Goal: Book appointment/travel/reservation

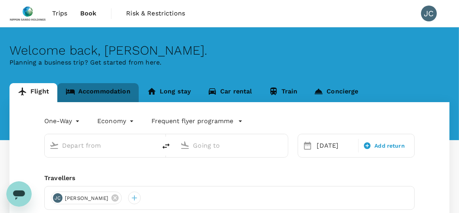
click at [107, 85] on link "Accommodation" at bounding box center [97, 92] width 81 height 19
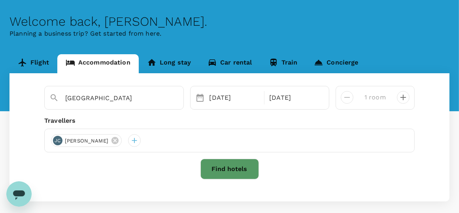
scroll to position [49, 0]
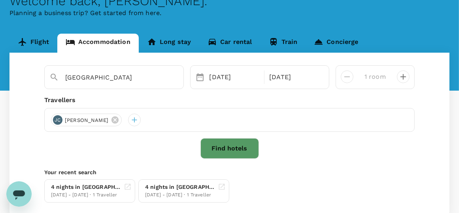
click at [224, 151] on button "Find hotels" at bounding box center [230, 148] width 59 height 21
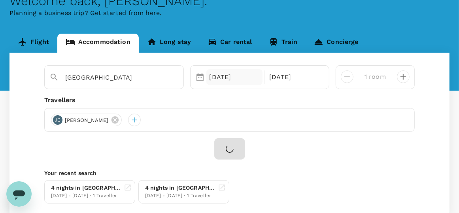
click at [244, 74] on div "[DATE]" at bounding box center [234, 77] width 57 height 16
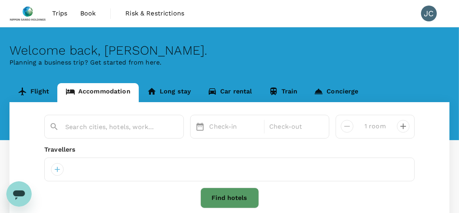
type input "[GEOGRAPHIC_DATA]"
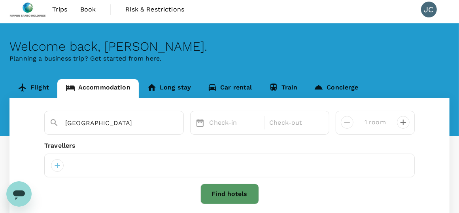
scroll to position [49, 0]
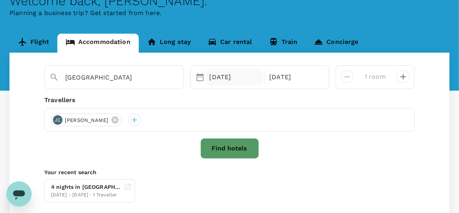
click at [214, 78] on div "[DATE]" at bounding box center [234, 77] width 57 height 16
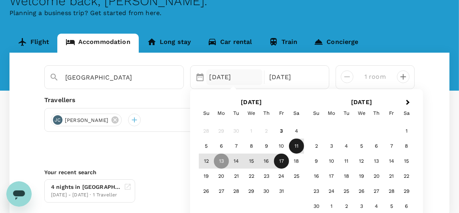
click at [301, 148] on div "11" at bounding box center [296, 145] width 15 height 15
click at [224, 165] on div "13" at bounding box center [221, 160] width 15 height 15
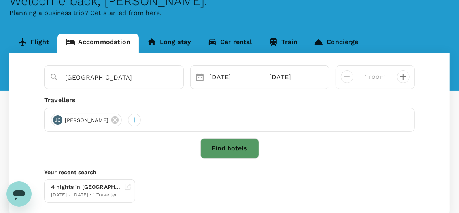
click at [233, 146] on button "Find hotels" at bounding box center [230, 148] width 59 height 21
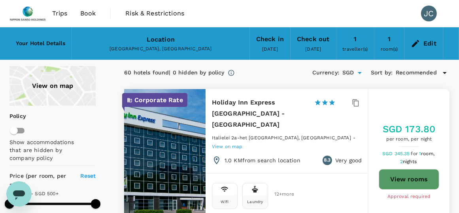
type input "499.2"
